Goal: Check status

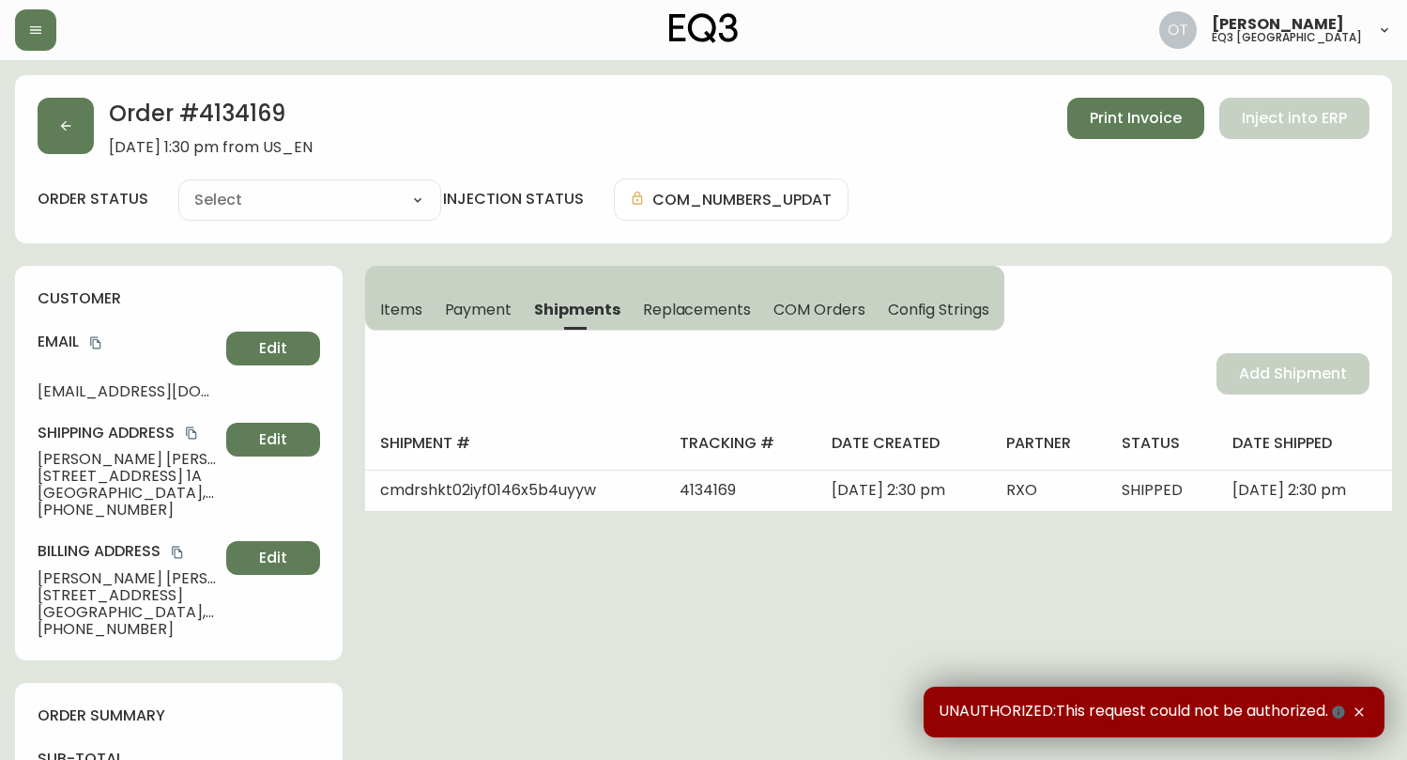
type input "Fully Shipped"
select select "FULLY_SHIPPED"
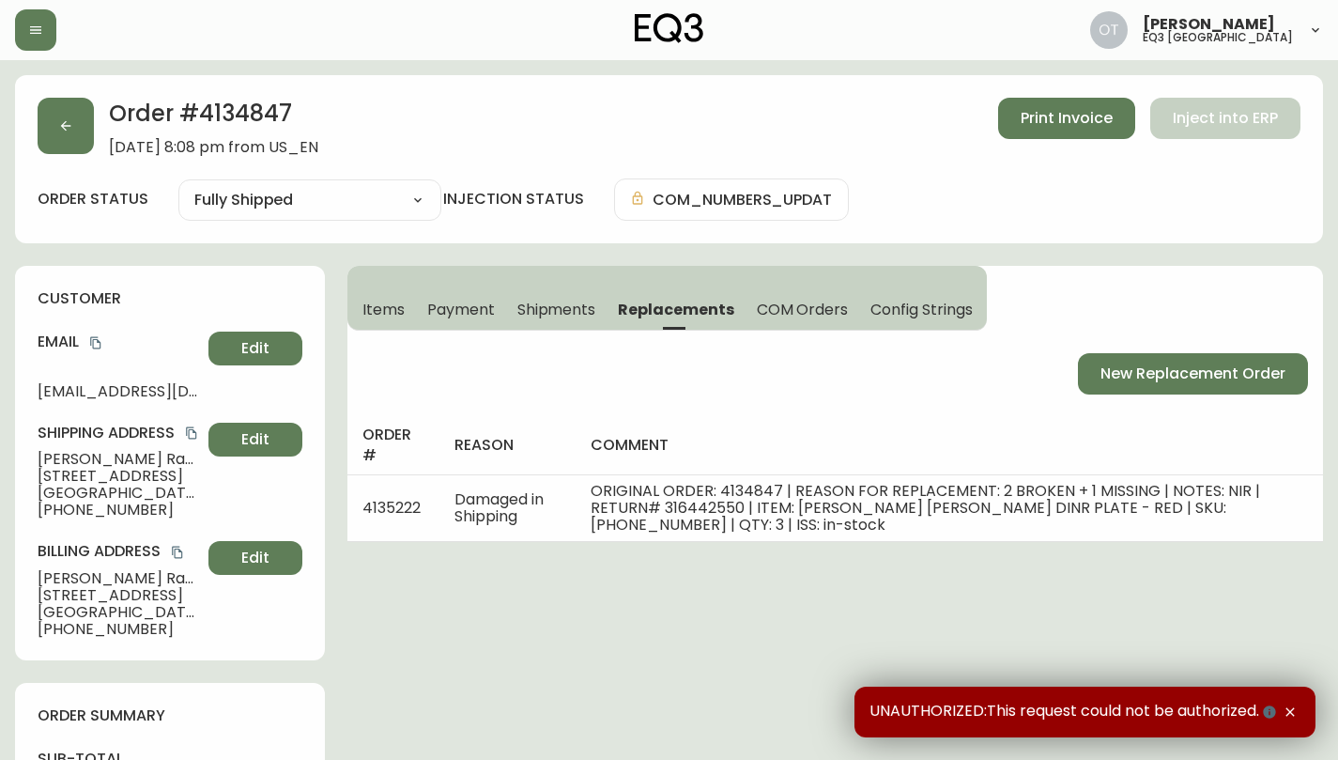
type input "Fully Shipped"
select select "FULLY_SHIPPED"
